Goal: Task Accomplishment & Management: Manage account settings

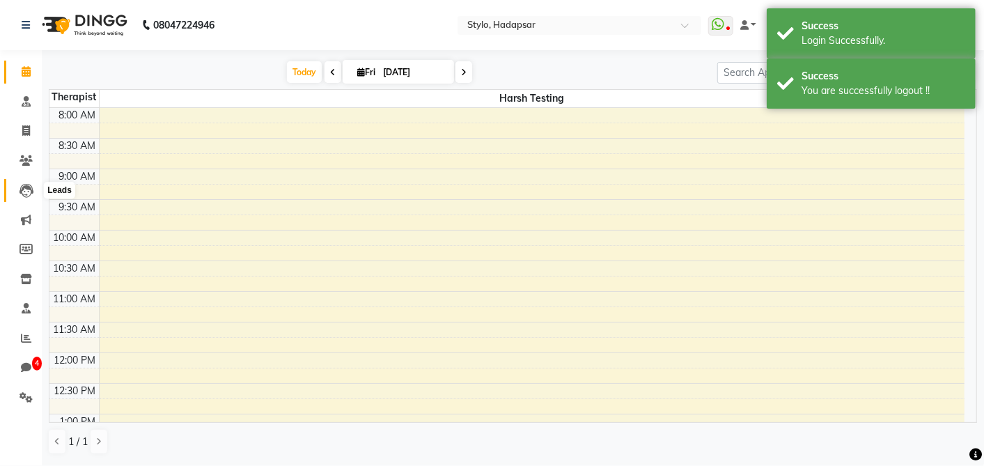
click at [25, 194] on icon at bounding box center [26, 191] width 14 height 14
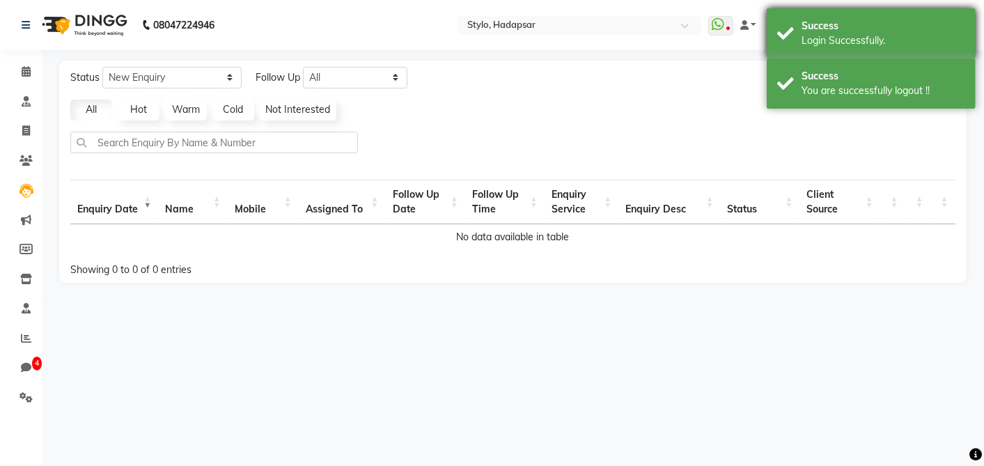
click at [827, 43] on div "Login Successfully." at bounding box center [883, 40] width 164 height 15
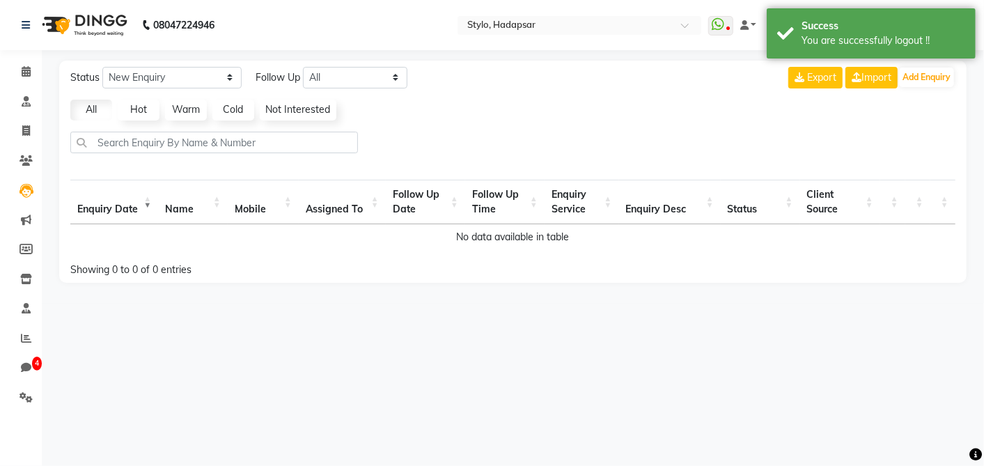
click at [853, 89] on div "Status New Enquiry Open Enquiry Converted Enquiry All All New Open Converted Fo…" at bounding box center [512, 172] width 907 height 222
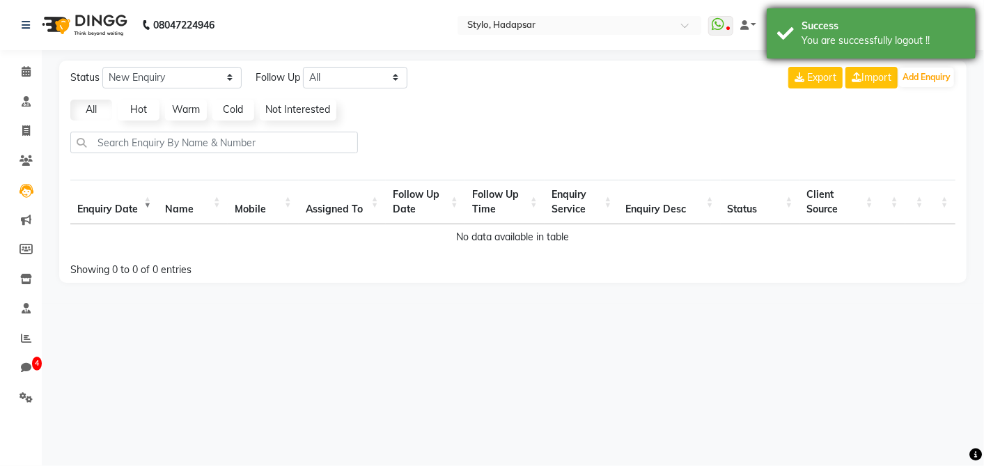
drag, startPoint x: 823, startPoint y: 28, endPoint x: 819, endPoint y: 84, distance: 56.6
click at [823, 29] on div "Success" at bounding box center [883, 26] width 164 height 15
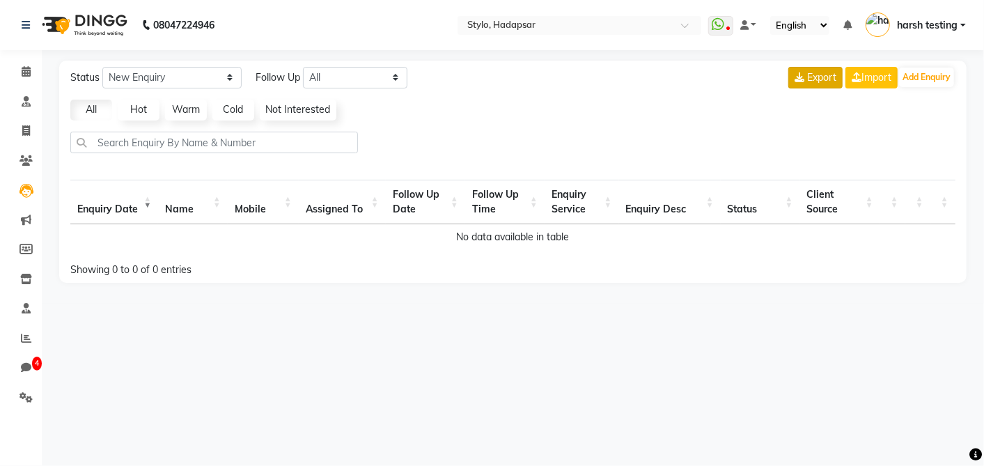
click at [817, 79] on span "Export" at bounding box center [821, 77] width 29 height 13
click at [25, 310] on icon at bounding box center [26, 308] width 9 height 10
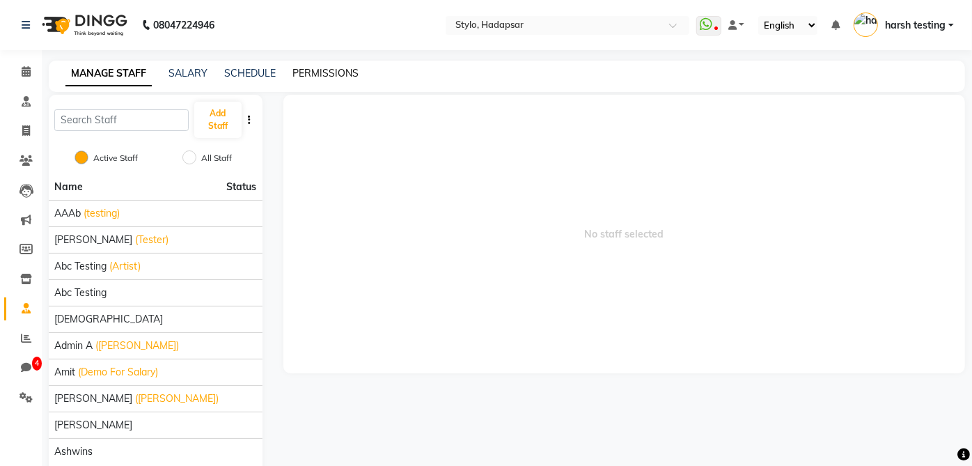
click at [321, 70] on link "PERMISSIONS" at bounding box center [325, 73] width 66 height 13
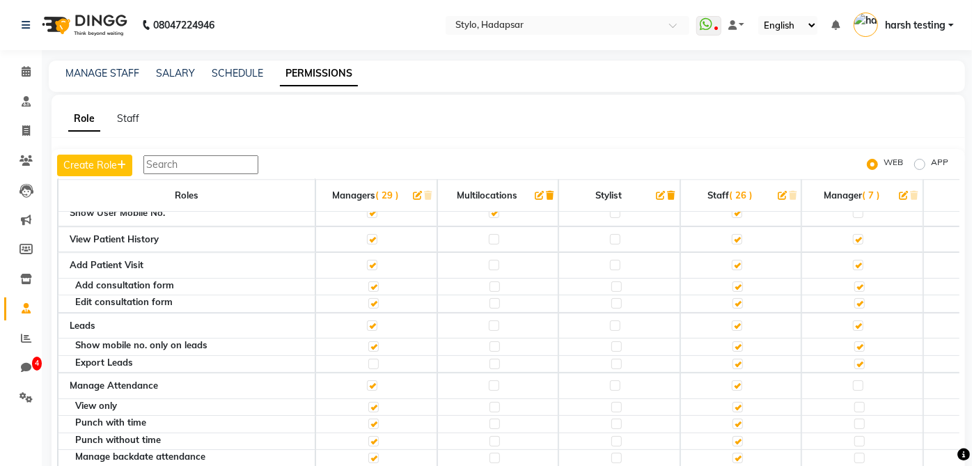
scroll to position [1, 0]
click at [370, 358] on label at bounding box center [373, 363] width 10 height 10
click at [370, 358] on input "checkbox" at bounding box center [372, 362] width 9 height 9
checkbox input "true"
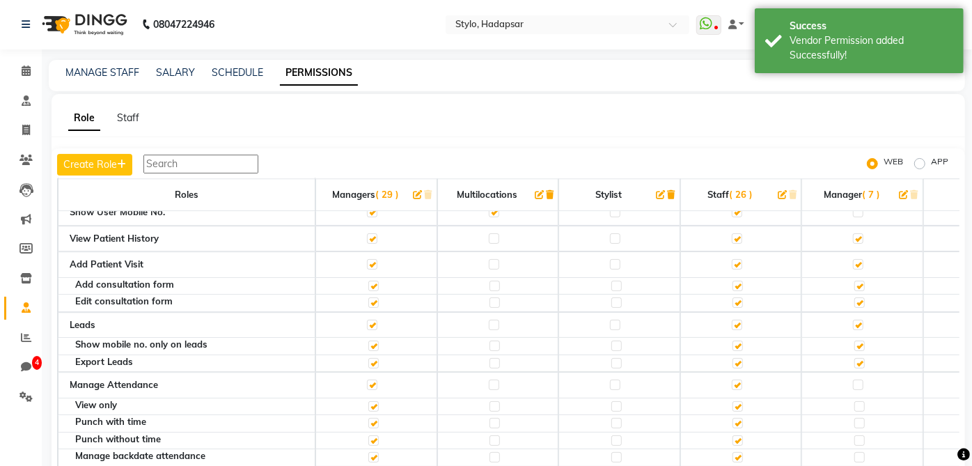
click at [370, 358] on label at bounding box center [373, 363] width 10 height 10
click at [370, 358] on input "checkbox" at bounding box center [372, 362] width 9 height 9
checkbox input "false"
drag, startPoint x: 22, startPoint y: 159, endPoint x: 33, endPoint y: 193, distance: 35.9
click at [22, 159] on icon at bounding box center [25, 160] width 13 height 10
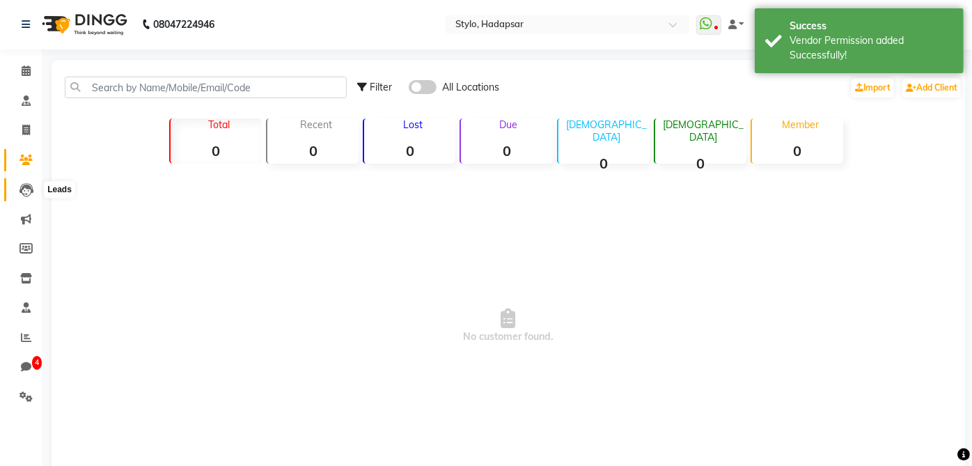
click at [33, 193] on span at bounding box center [26, 190] width 24 height 16
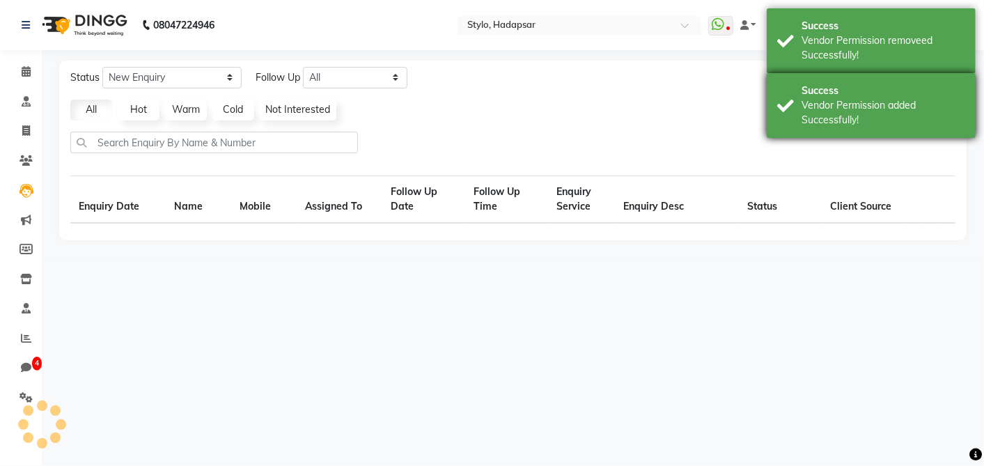
click at [906, 98] on div "Vendor Permission added Successfully!" at bounding box center [883, 112] width 164 height 29
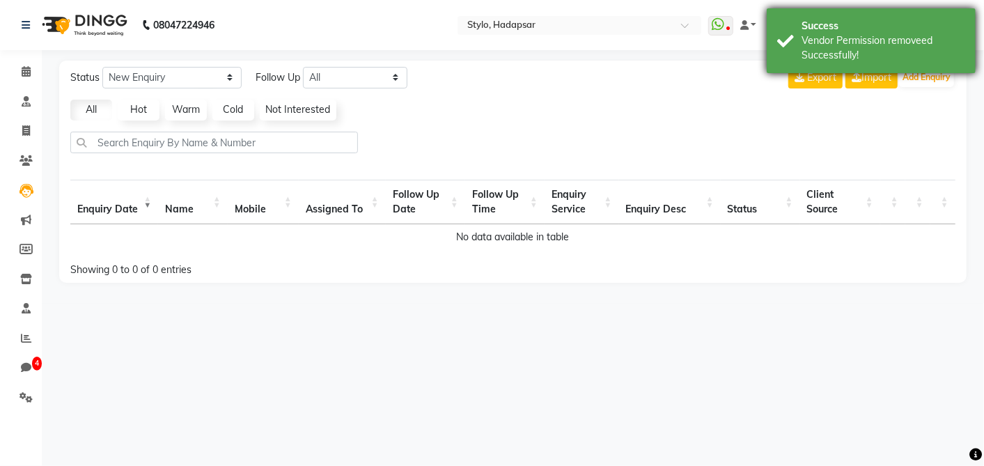
click at [900, 50] on div "Vendor Permission removeed Successfully!" at bounding box center [883, 47] width 164 height 29
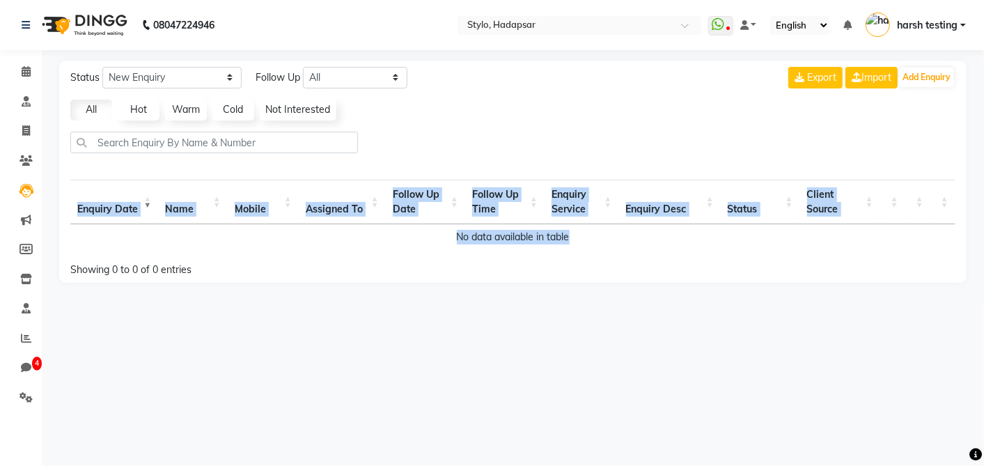
click at [586, 249] on div "Enquiry Date Name Mobile Assigned To Follow Up Date Follow Up Time Enquiry Serv…" at bounding box center [513, 214] width 906 height 79
click at [586, 249] on td "No data available in table" at bounding box center [512, 237] width 885 height 26
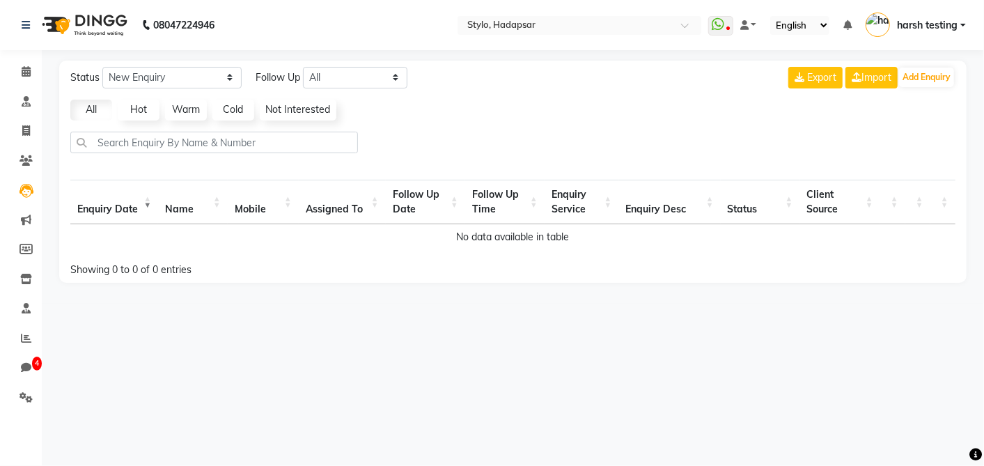
click at [586, 249] on td "No data available in table" at bounding box center [512, 237] width 885 height 26
click at [821, 75] on span "Export" at bounding box center [821, 77] width 29 height 13
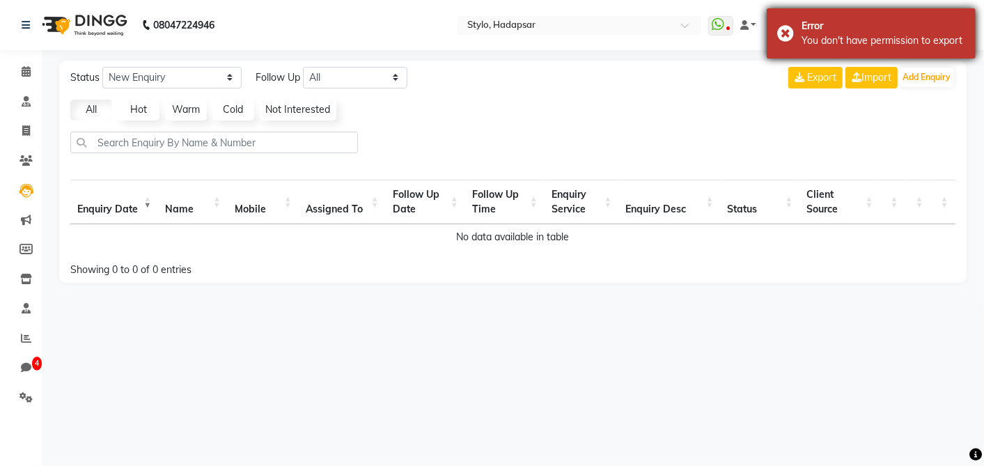
click at [837, 41] on div "You don't have permission to export" at bounding box center [883, 40] width 164 height 15
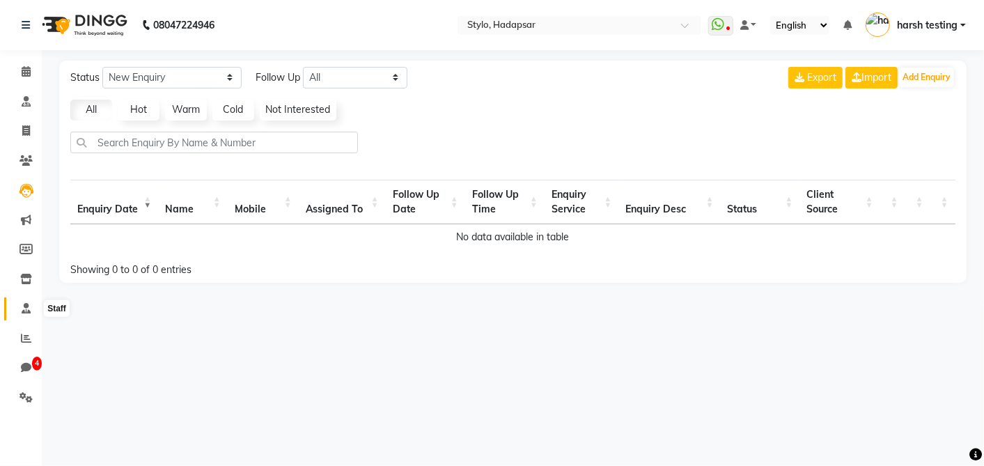
click at [24, 310] on icon at bounding box center [26, 308] width 9 height 10
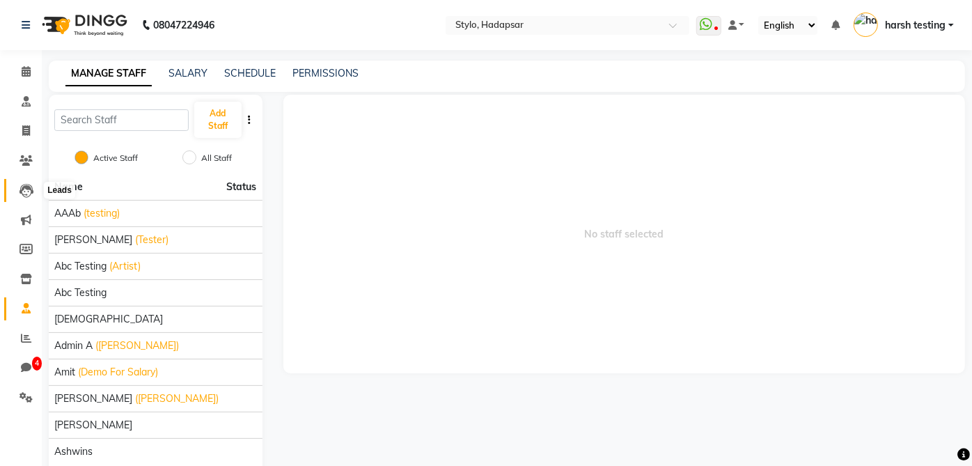
click at [24, 191] on icon at bounding box center [26, 191] width 14 height 14
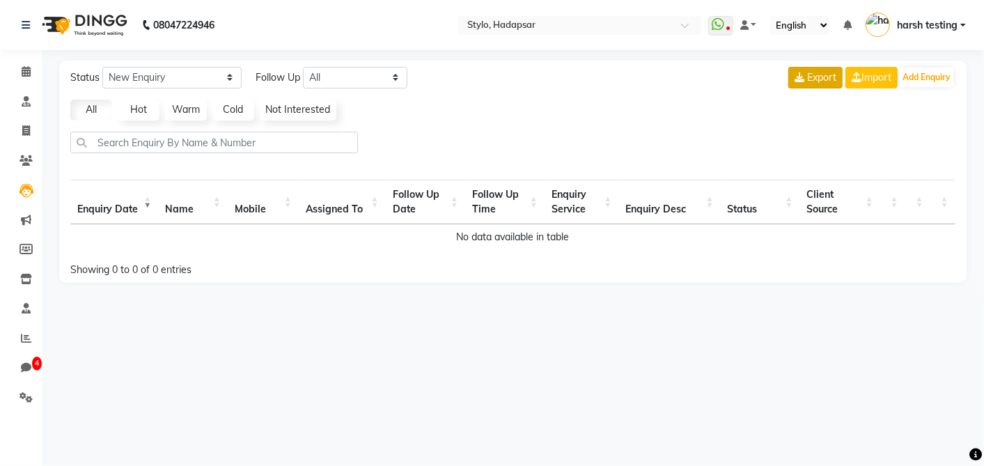
click at [819, 84] on button "Export" at bounding box center [815, 78] width 54 height 22
click at [547, 135] on div at bounding box center [513, 148] width 896 height 33
drag, startPoint x: 25, startPoint y: 308, endPoint x: 31, endPoint y: 301, distance: 8.9
click at [25, 308] on icon at bounding box center [26, 308] width 9 height 10
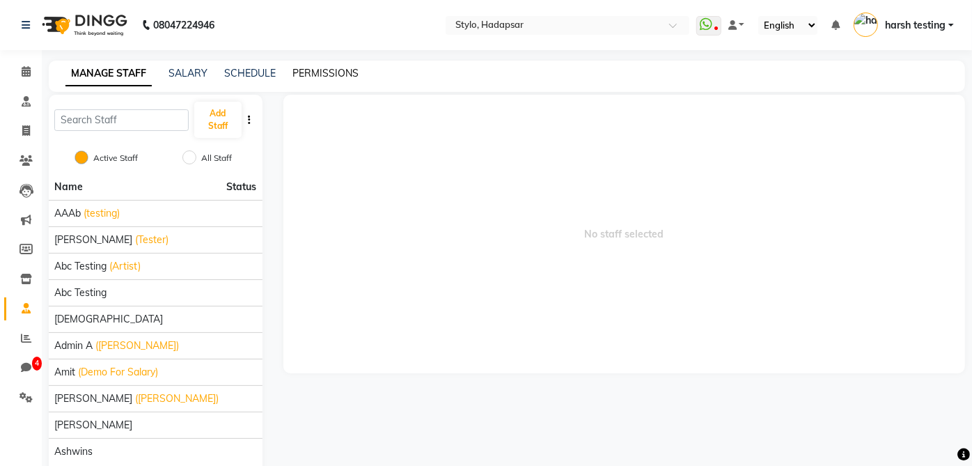
click at [304, 71] on link "PERMISSIONS" at bounding box center [325, 73] width 66 height 13
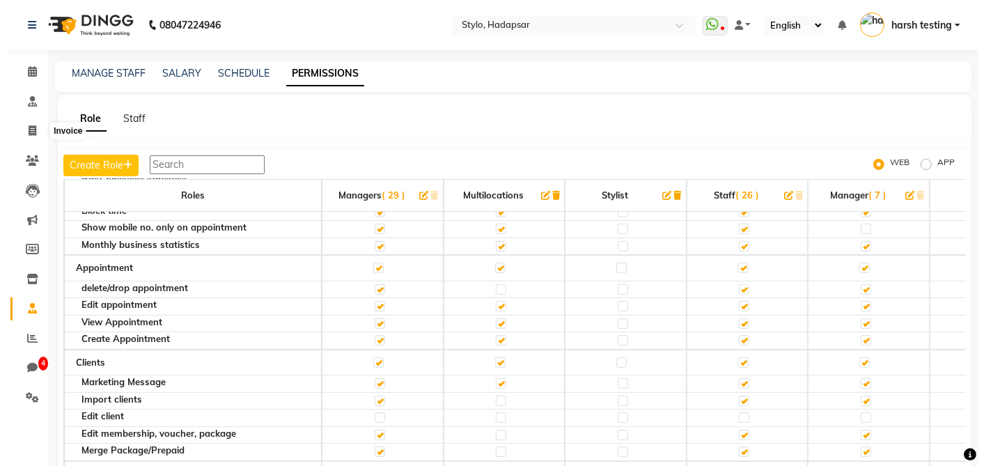
scroll to position [77, 0]
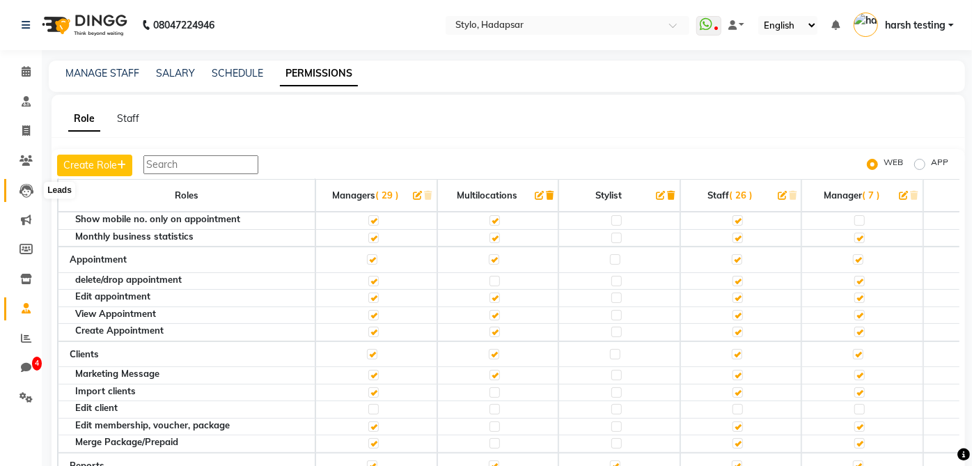
click at [20, 182] on span at bounding box center [26, 190] width 24 height 16
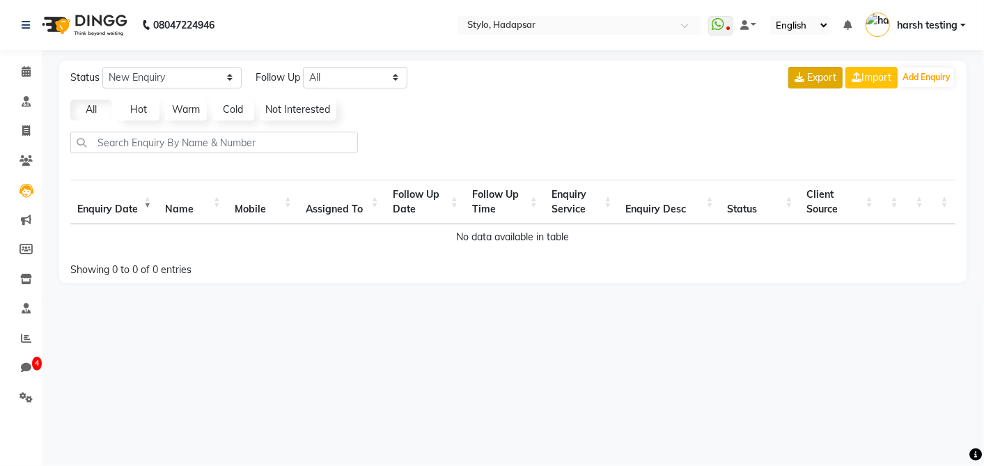
click at [799, 83] on button "Export" at bounding box center [815, 78] width 54 height 22
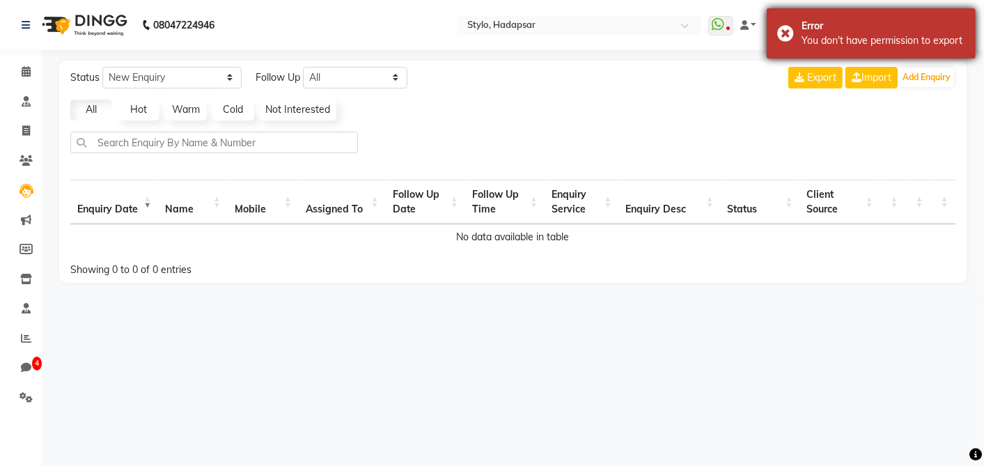
click at [845, 40] on div "You don't have permission to export" at bounding box center [883, 40] width 164 height 15
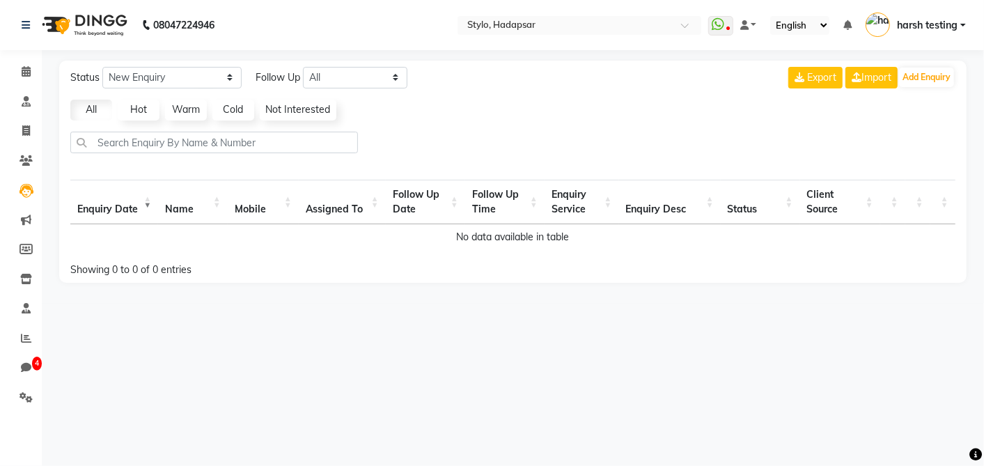
click at [950, 24] on span "harsh testing" at bounding box center [927, 25] width 61 height 15
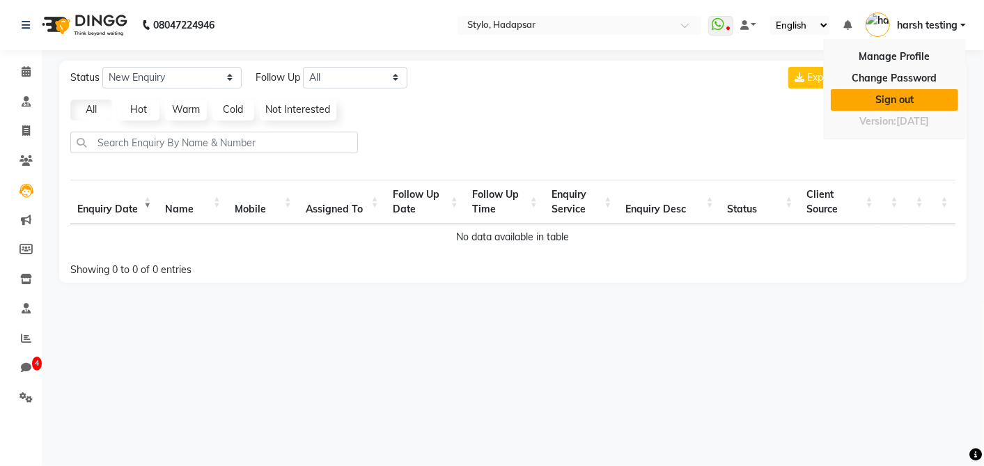
click at [867, 99] on link "Sign out" at bounding box center [893, 100] width 127 height 22
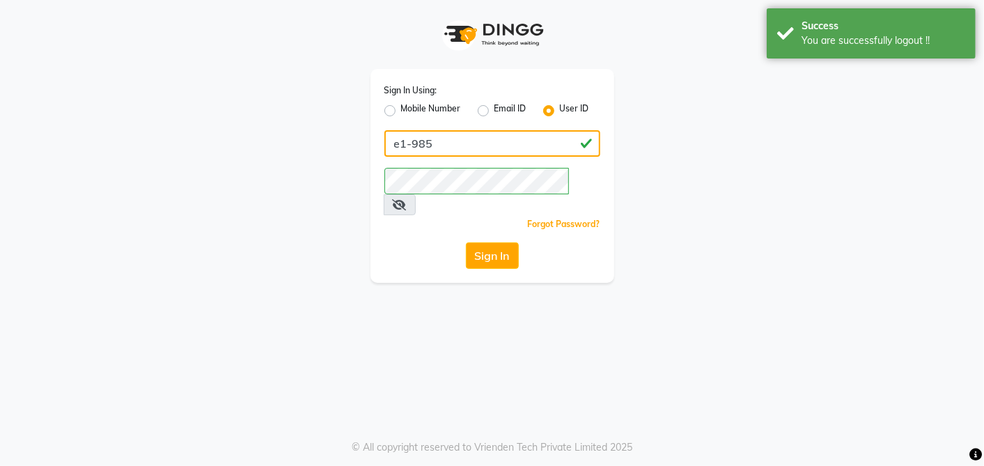
click at [477, 139] on input "e1-985" at bounding box center [492, 143] width 216 height 26
type input "e"
type input "arsp"
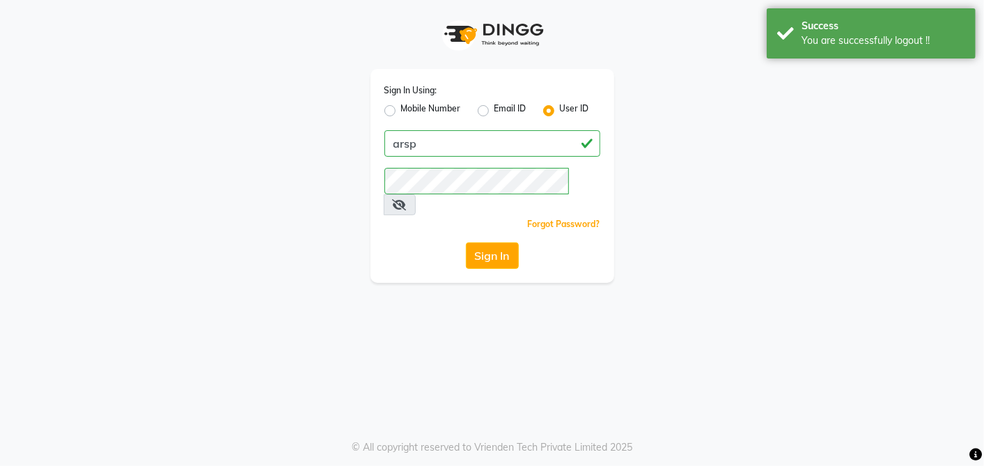
drag, startPoint x: 313, startPoint y: 209, endPoint x: 320, endPoint y: 207, distance: 7.3
click at [313, 209] on div "Sign In Using: Mobile Number Email ID User ID arsp Remember me Forgot Password?…" at bounding box center [492, 141] width 794 height 283
click at [500, 242] on button "Sign In" at bounding box center [492, 255] width 53 height 26
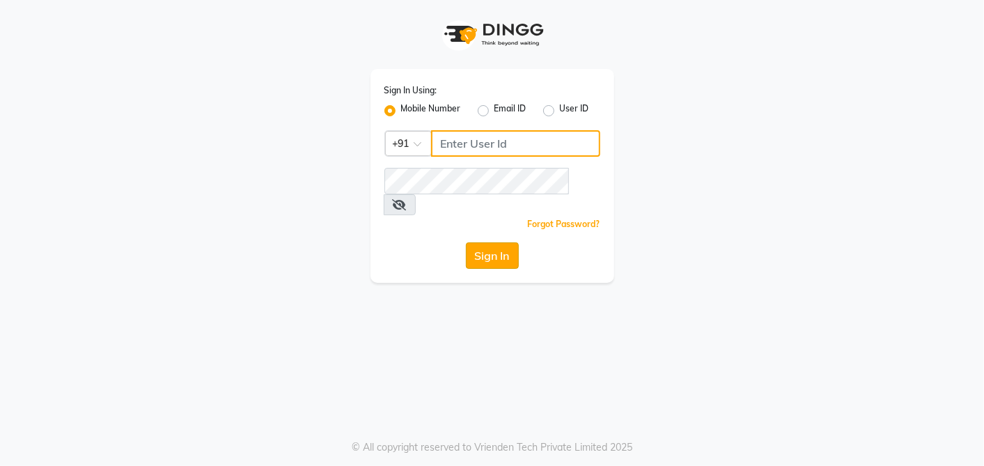
type input "9899009775"
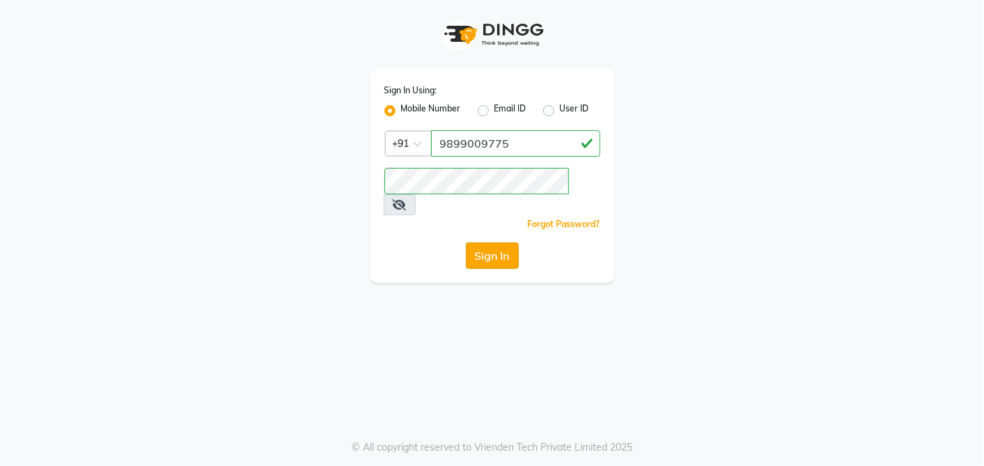
click at [500, 242] on button "Sign In" at bounding box center [492, 255] width 53 height 26
